Goal: Information Seeking & Learning: Learn about a topic

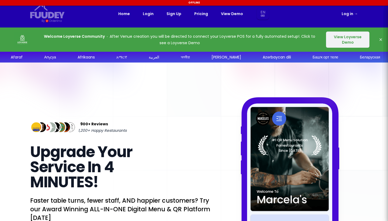
select select "en"
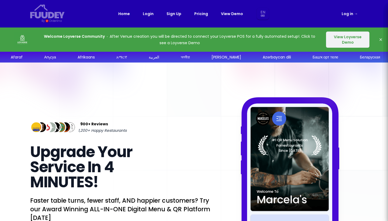
select select "en"
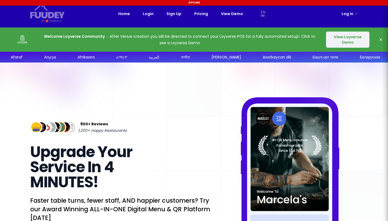
select select "en"
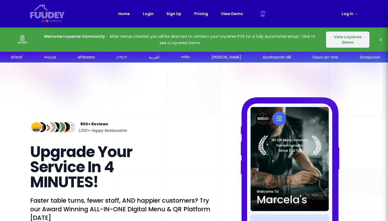
click at [348, 42] on button "View Loyverse Demo" at bounding box center [347, 40] width 43 height 16
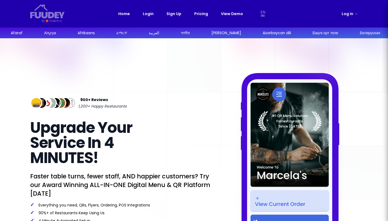
select select "en"
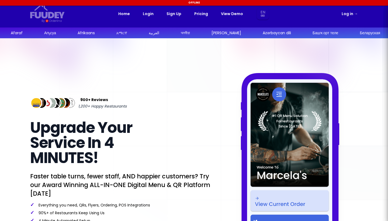
select select "en"
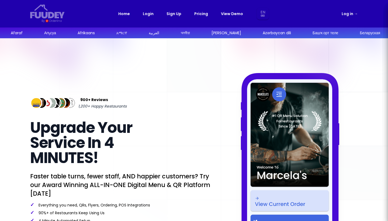
click at [310, 12] on div "Log in →" at bounding box center [314, 14] width 88 height 6
click at [231, 14] on link "View Demo" at bounding box center [232, 14] width 22 height 6
select select "en"
